Goal: Information Seeking & Learning: Learn about a topic

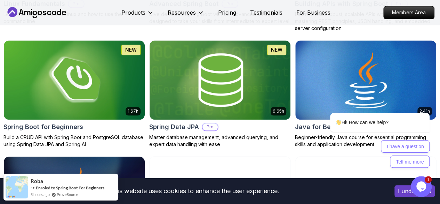
scroll to position [338, 0]
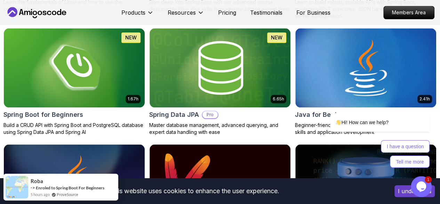
click at [424, 182] on icon "Chat widget" at bounding box center [421, 186] width 10 height 10
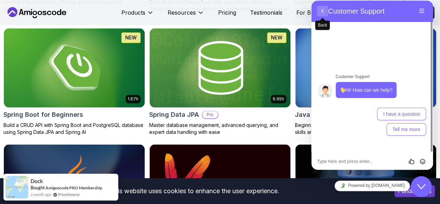
click at [320, 9] on button "Back" at bounding box center [322, 11] width 11 height 10
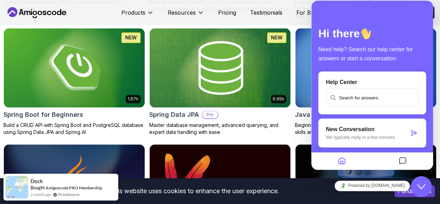
click at [325, 186] on div "Powered by [DOMAIN_NAME]" at bounding box center [372, 185] width 122 height 16
click at [343, 161] on icon "Home" at bounding box center [342, 161] width 8 height 14
click at [402, 160] on icon "Messages" at bounding box center [403, 161] width 8 height 14
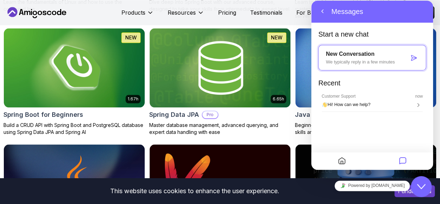
click at [416, 182] on button "Close Chat This icon closes the chat window." at bounding box center [421, 186] width 21 height 21
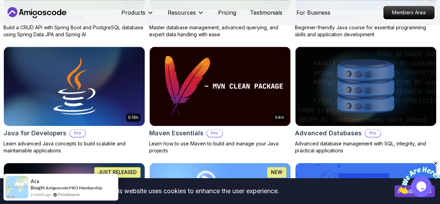
scroll to position [436, 0]
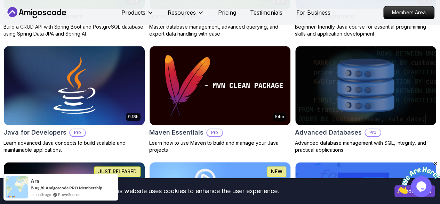
click at [293, 160] on img at bounding box center [220, 201] width 148 height 83
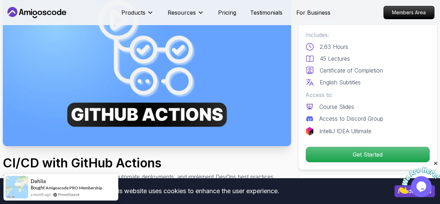
scroll to position [57, 0]
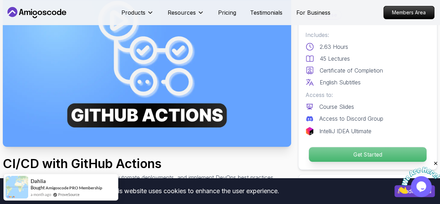
click at [377, 152] on p "Get Started" at bounding box center [368, 154] width 118 height 15
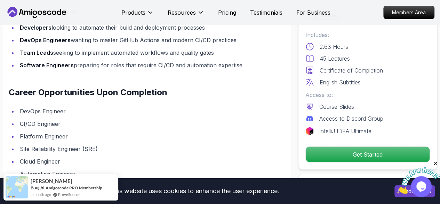
scroll to position [947, 0]
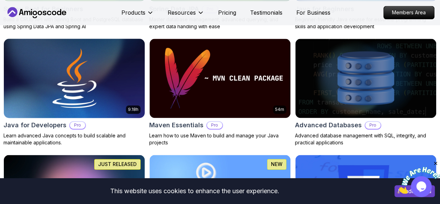
scroll to position [436, 0]
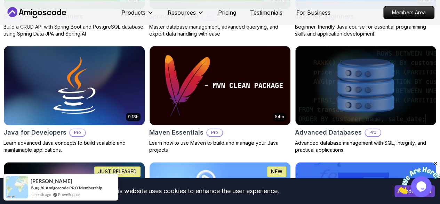
click at [0, 0] on p "Free" at bounding box center [0, 0] width 0 height 0
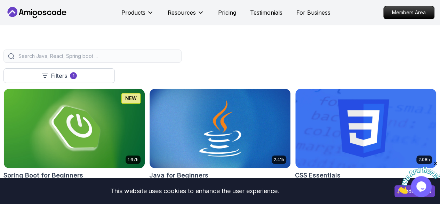
scroll to position [154, 0]
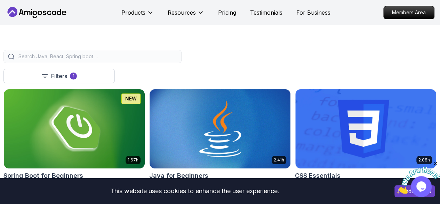
click at [182, 57] on div at bounding box center [92, 56] width 178 height 13
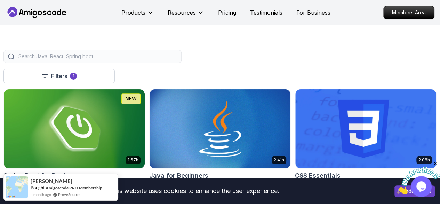
click at [177, 60] on input "search" at bounding box center [97, 56] width 160 height 7
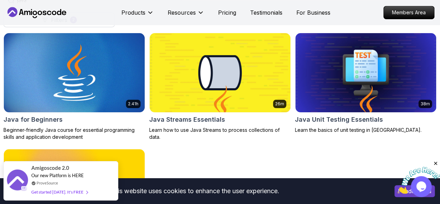
scroll to position [203, 0]
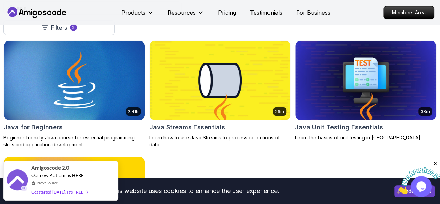
type input "java"
click at [0, 0] on button "Pro" at bounding box center [0, 0] width 0 height 0
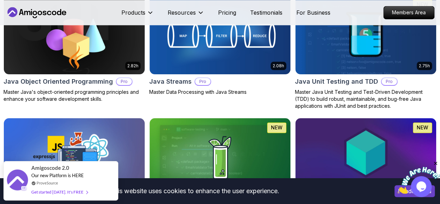
scroll to position [493, 0]
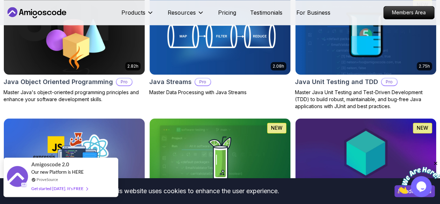
click at [72, 186] on div "Get started [DATE]. It's FREE" at bounding box center [59, 188] width 56 height 8
